Goal: Task Accomplishment & Management: Manage account settings

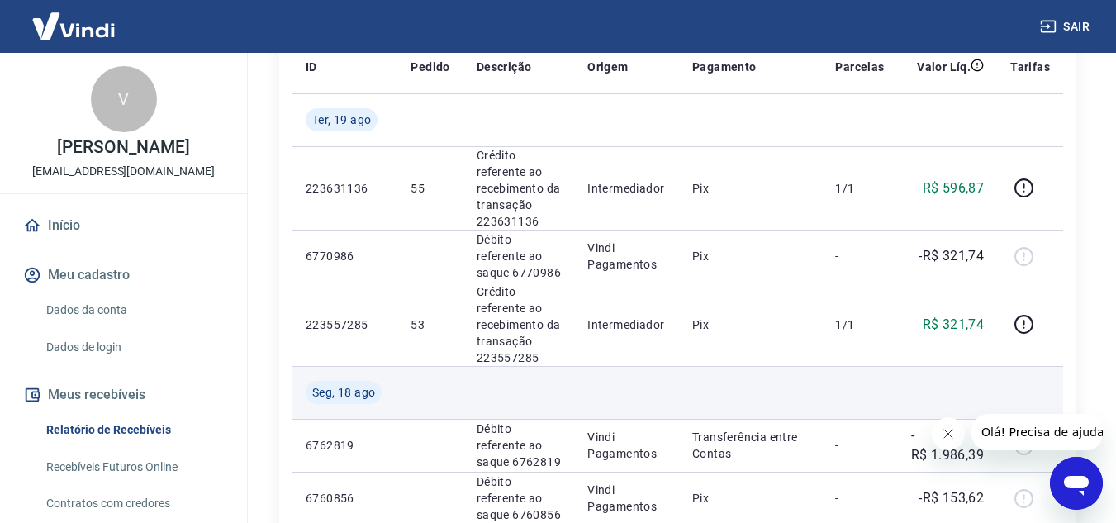
scroll to position [248, 0]
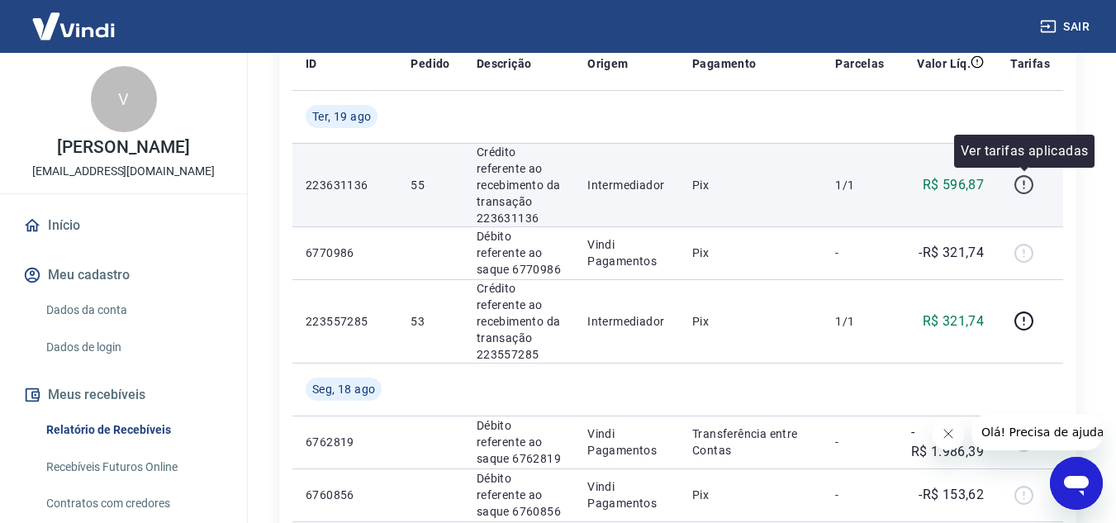
click at [1026, 186] on icon "button" at bounding box center [1024, 184] width 21 height 21
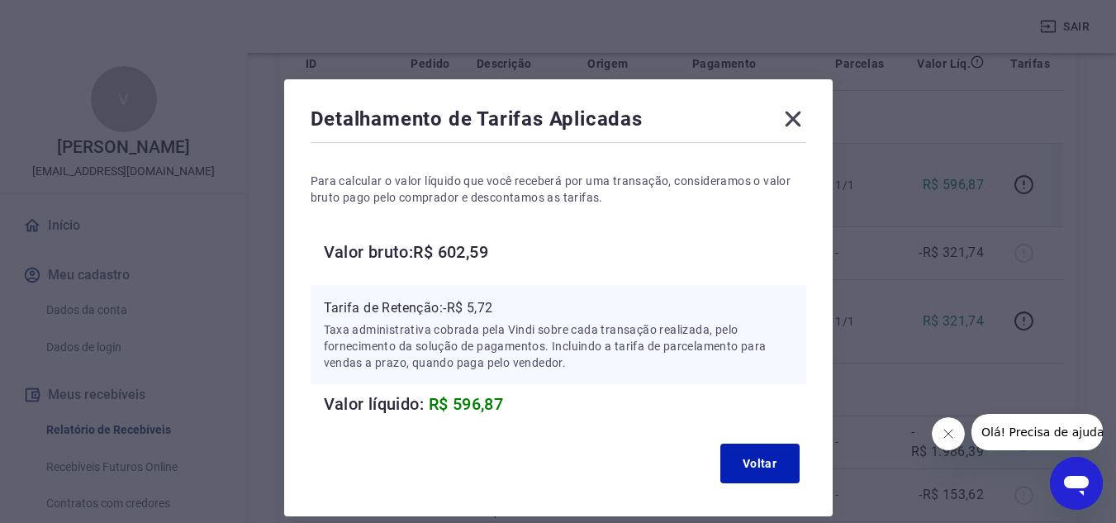
click at [792, 118] on icon at bounding box center [793, 120] width 16 height 16
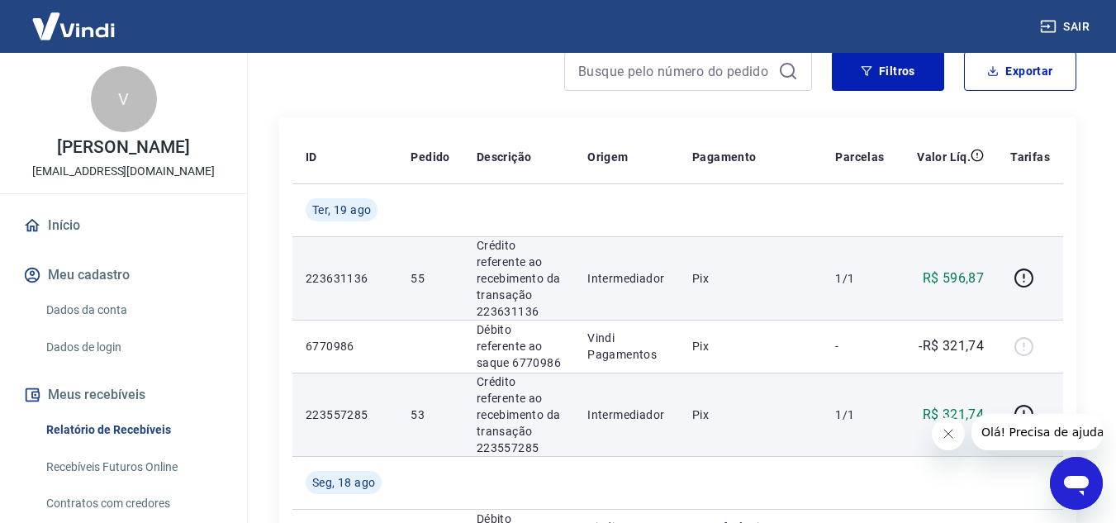
scroll to position [165, 0]
